Goal: Transaction & Acquisition: Purchase product/service

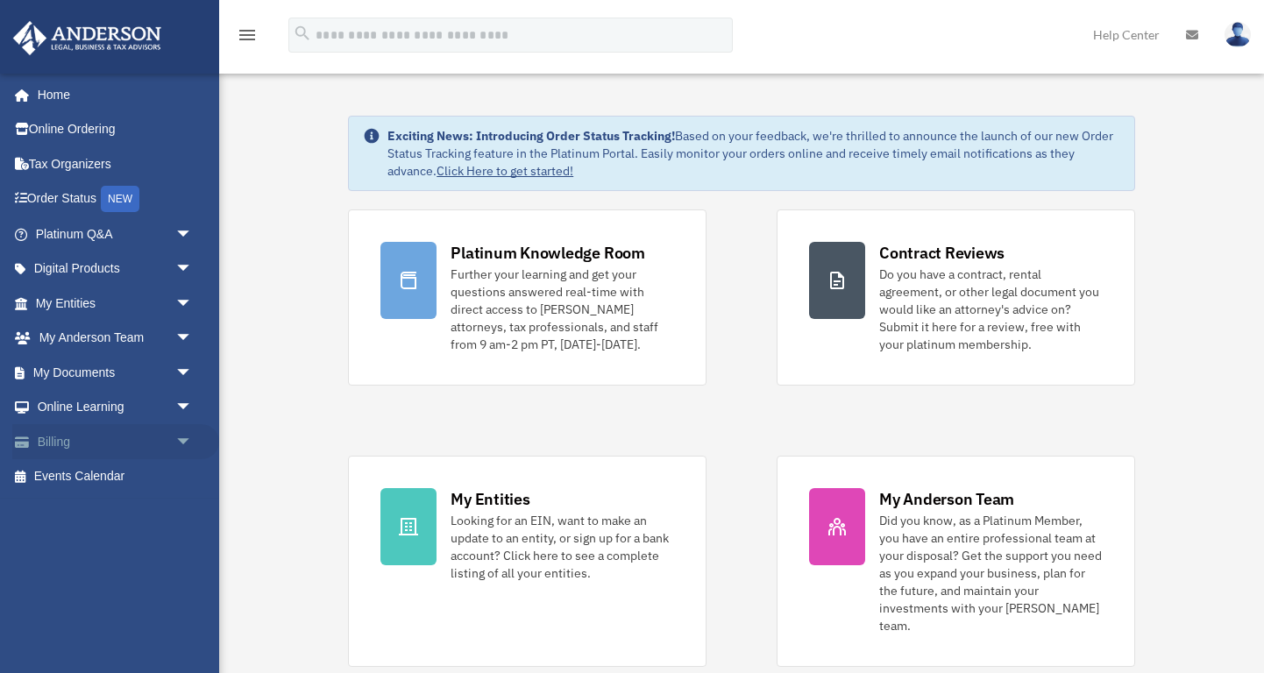
click at [60, 442] on link "Billing arrow_drop_down" at bounding box center [115, 441] width 207 height 35
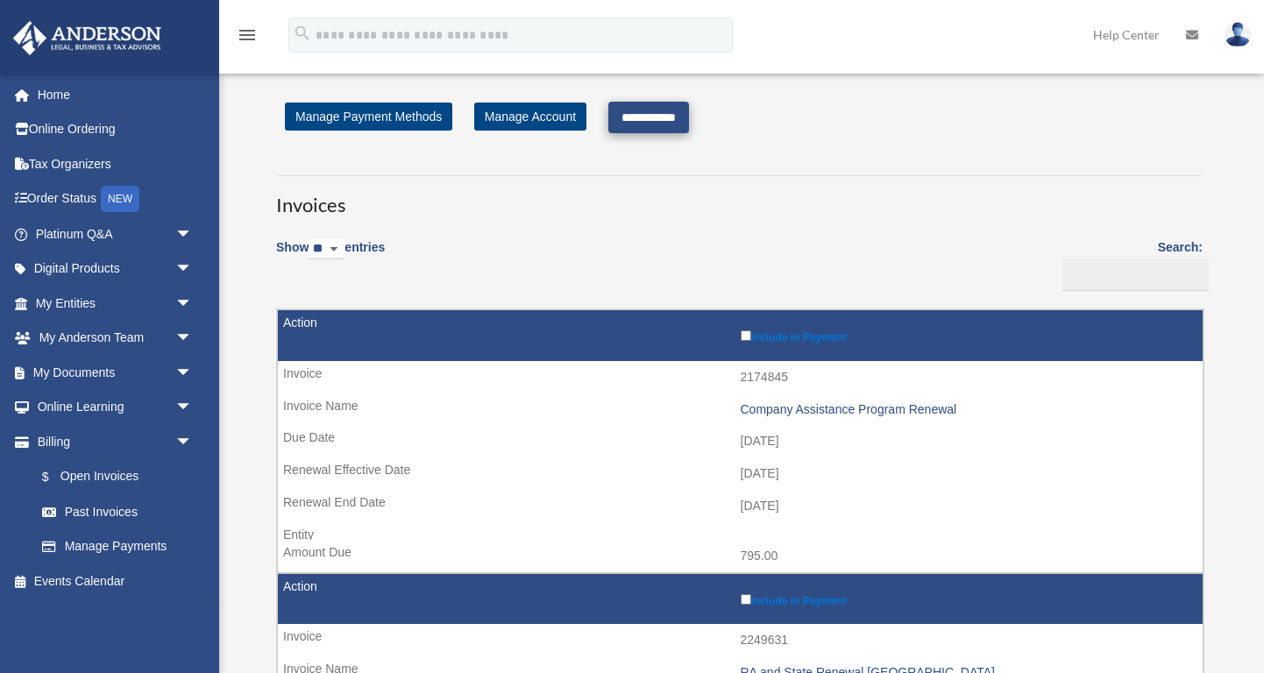
click at [648, 122] on input "**********" at bounding box center [648, 118] width 81 height 32
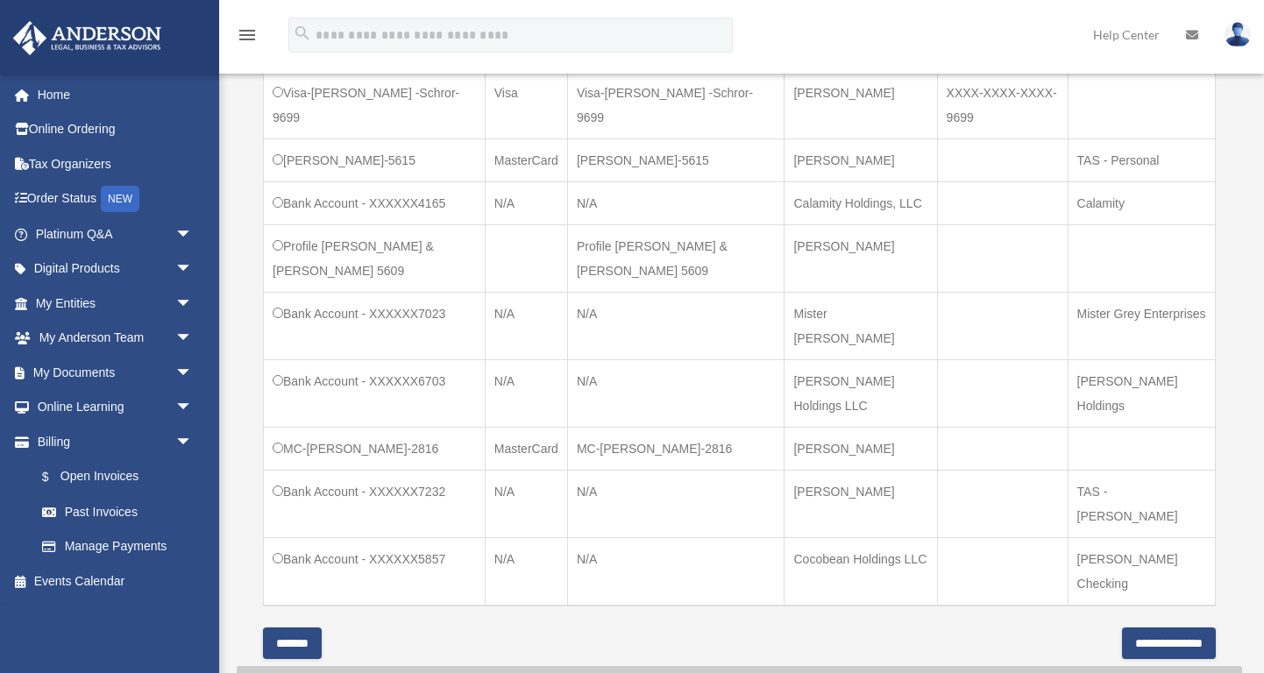
scroll to position [991, 0]
click at [1136, 626] on input "**********" at bounding box center [1169, 642] width 94 height 32
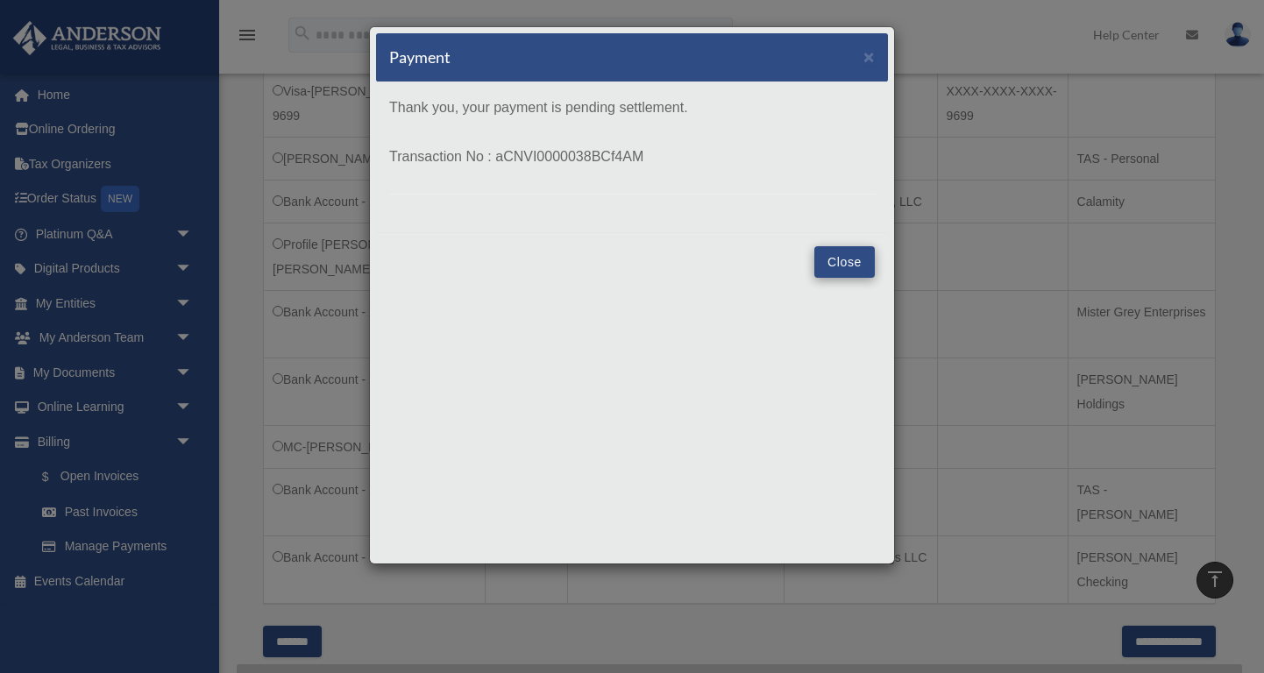
click at [828, 264] on button "Close" at bounding box center [844, 262] width 60 height 32
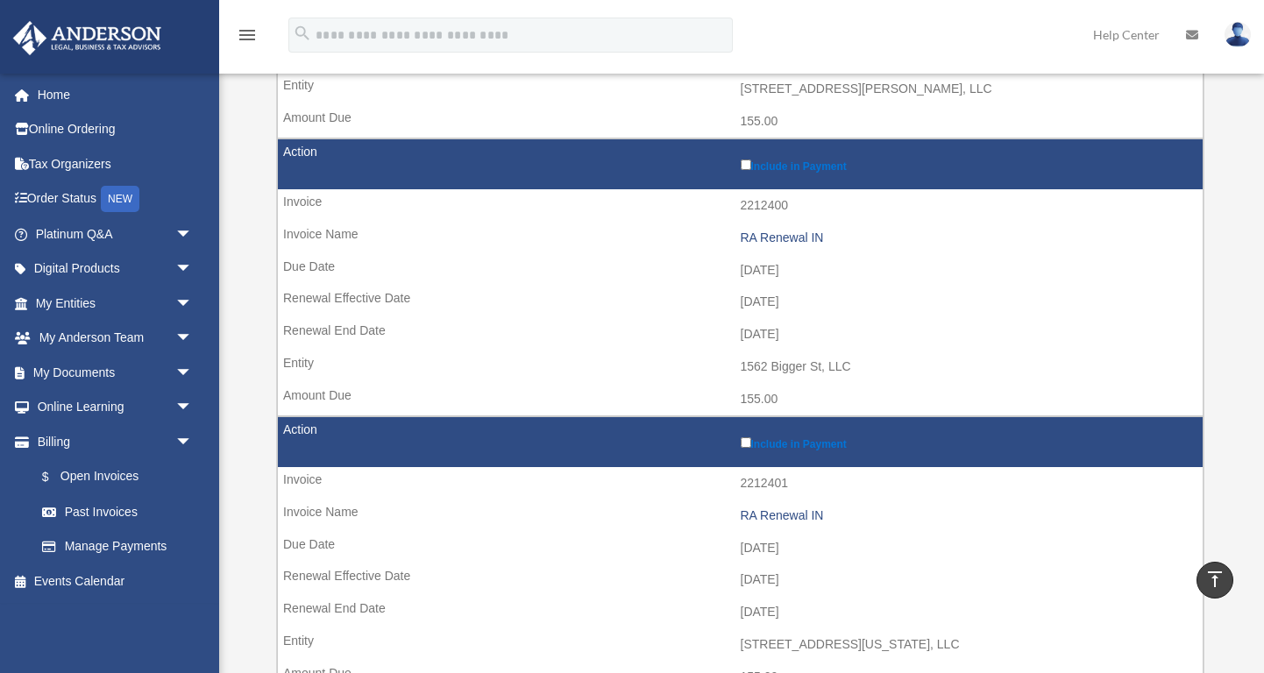
scroll to position [987, 0]
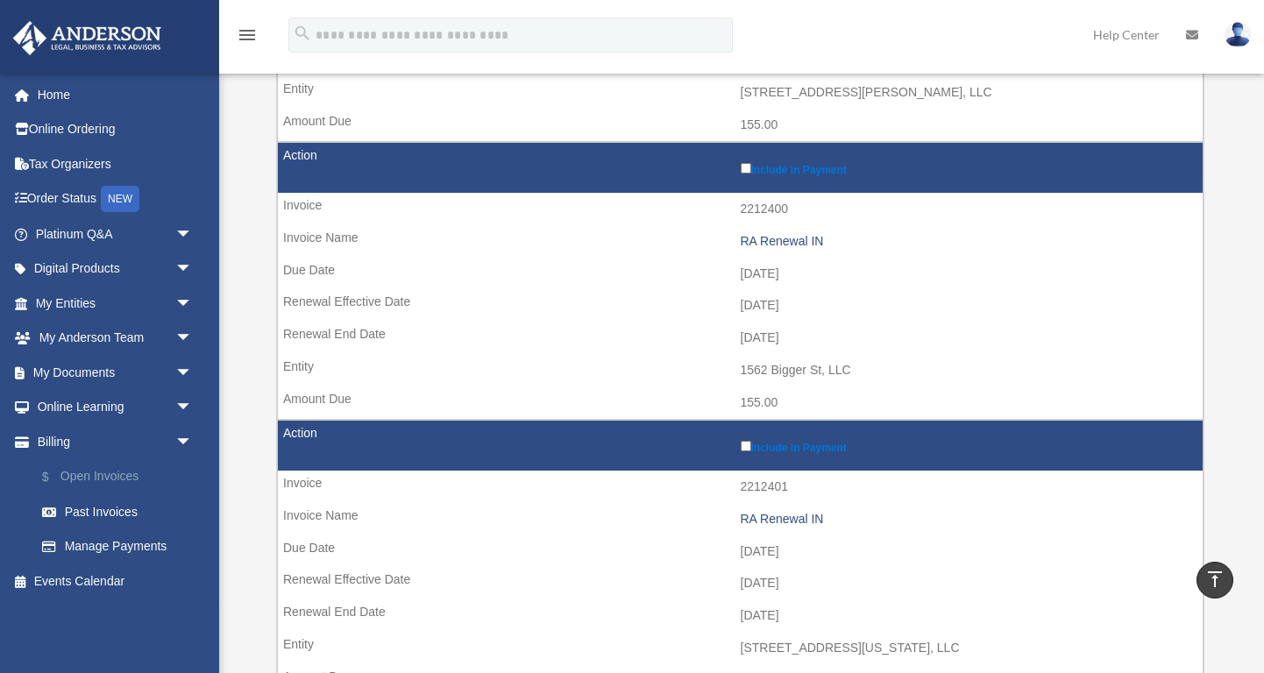
click at [103, 468] on link "$ Open Invoices" at bounding box center [122, 477] width 195 height 36
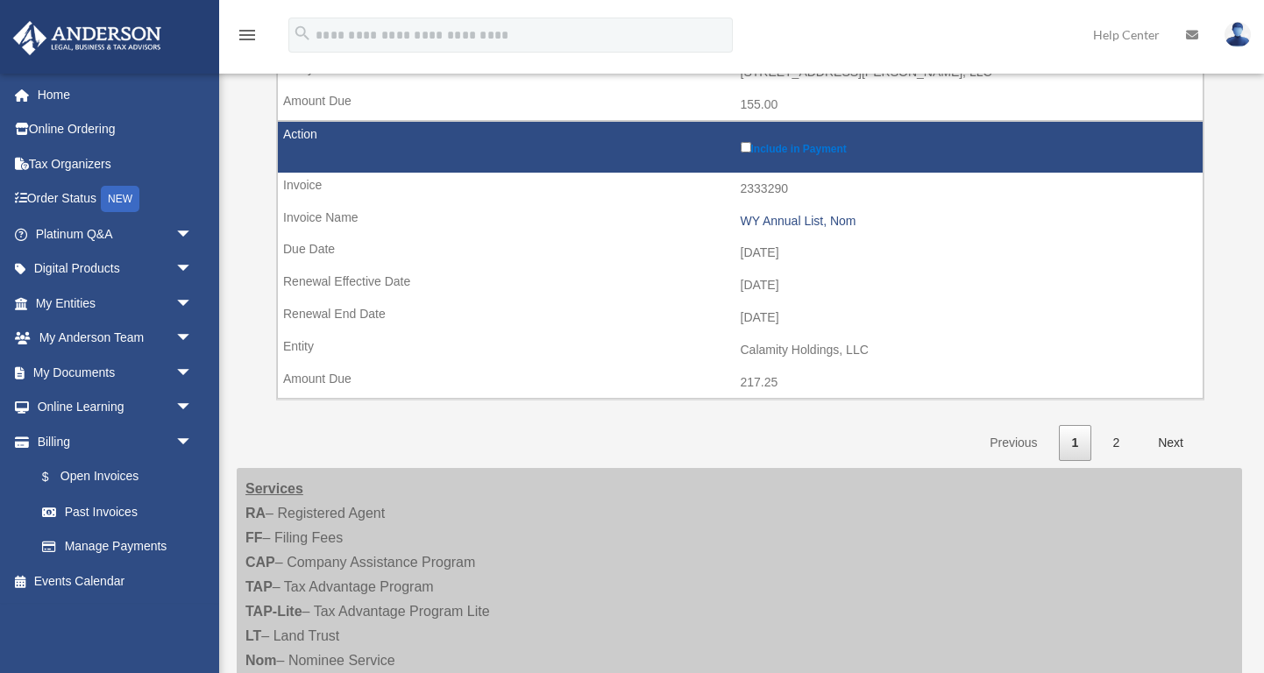
scroll to position [2666, 0]
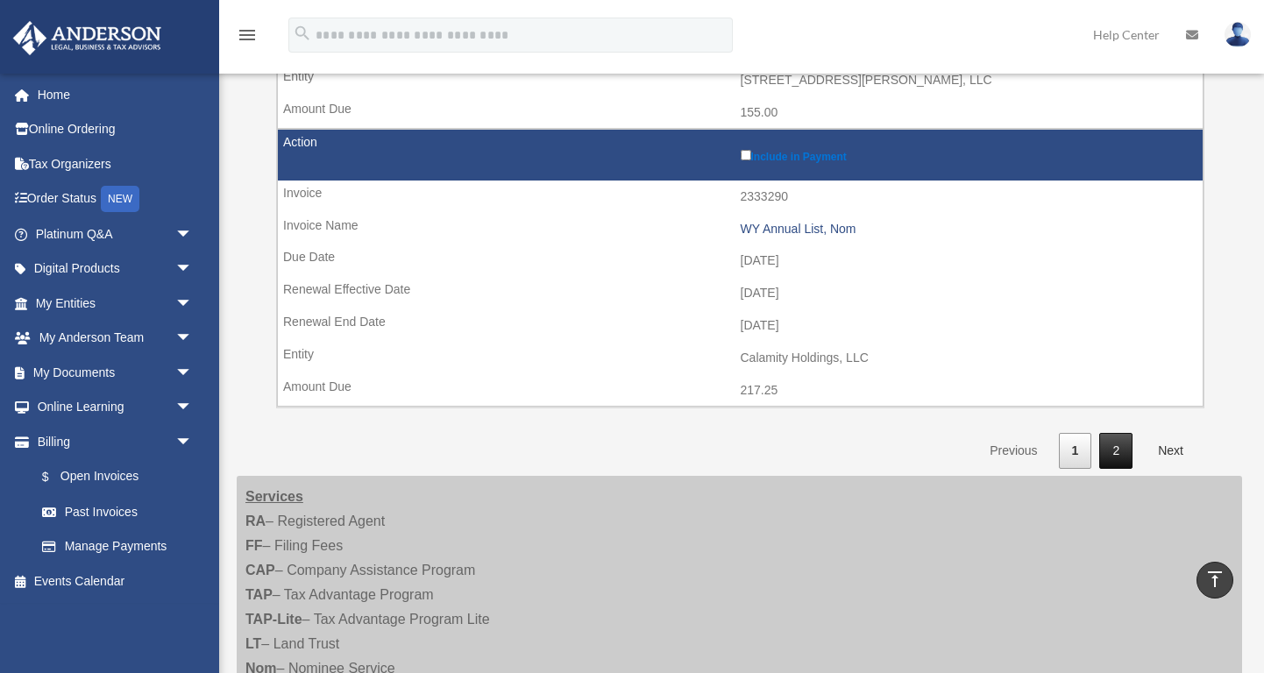
click at [1115, 433] on link "2" at bounding box center [1115, 451] width 33 height 36
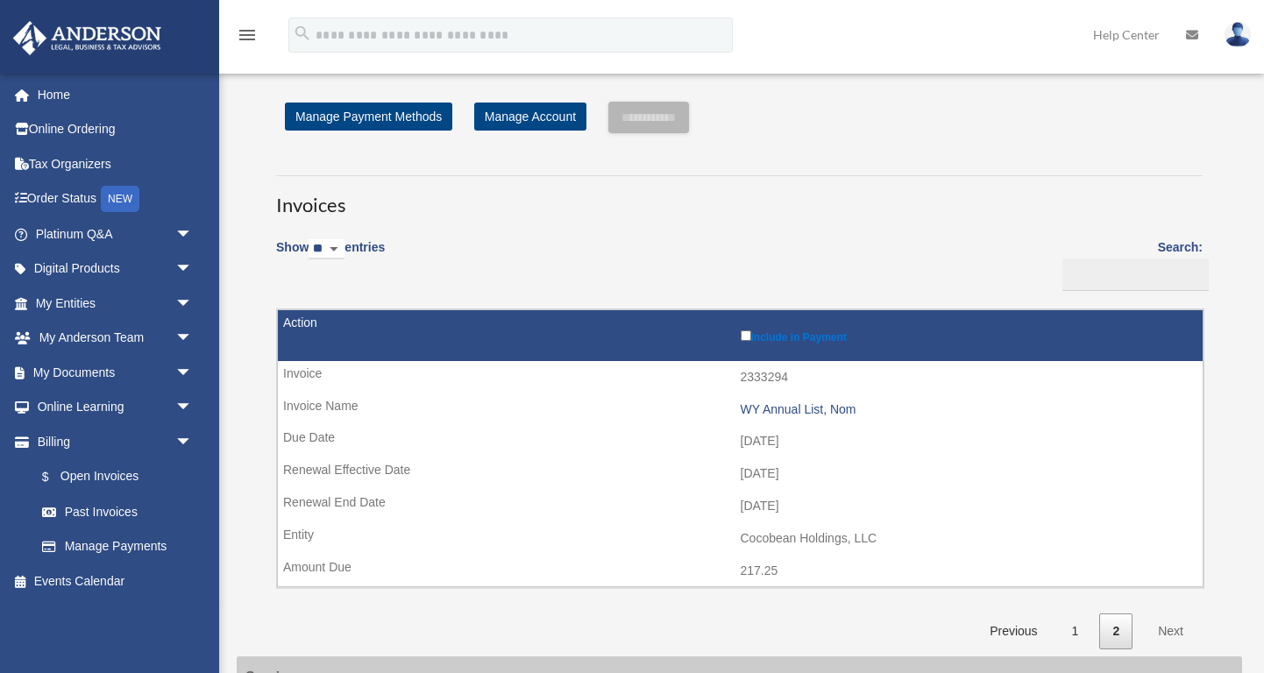
scroll to position [0, 0]
click at [1234, 37] on img at bounding box center [1238, 34] width 26 height 25
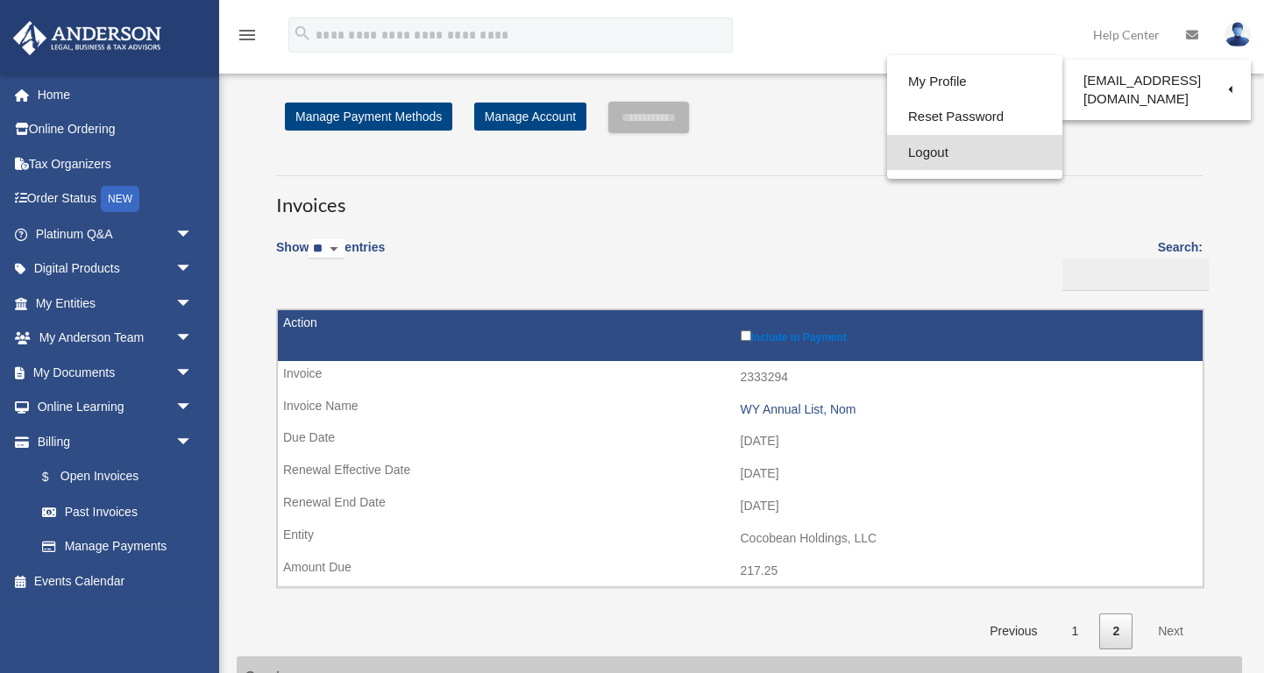
click at [928, 152] on link "Logout" at bounding box center [974, 153] width 175 height 36
